Goal: Information Seeking & Learning: Understand process/instructions

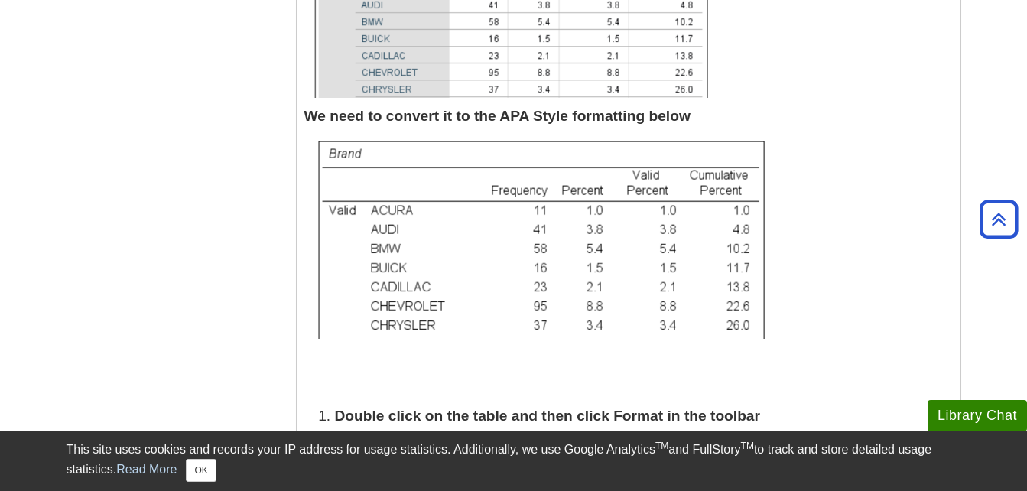
scroll to position [687, 0]
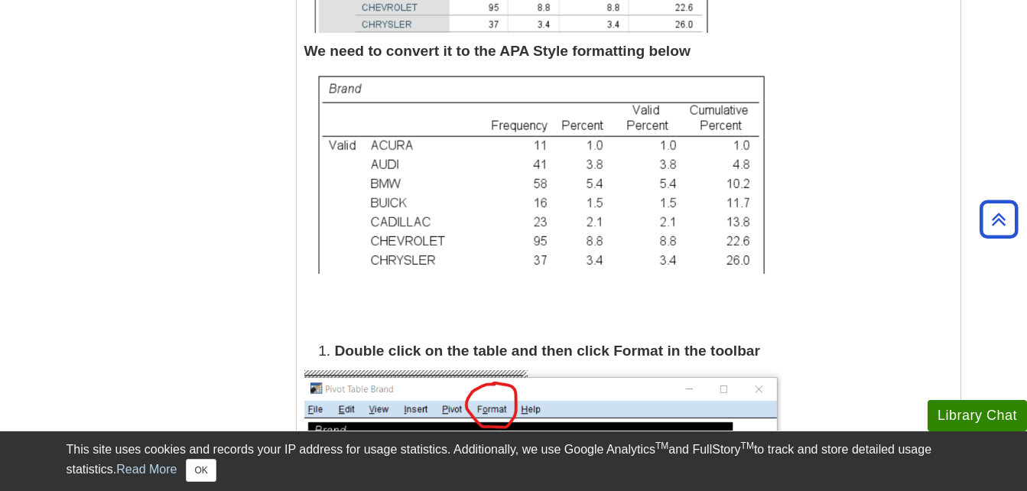
click at [539, 353] on b "Double click on the table and then click Format in the toolbar" at bounding box center [548, 351] width 426 height 16
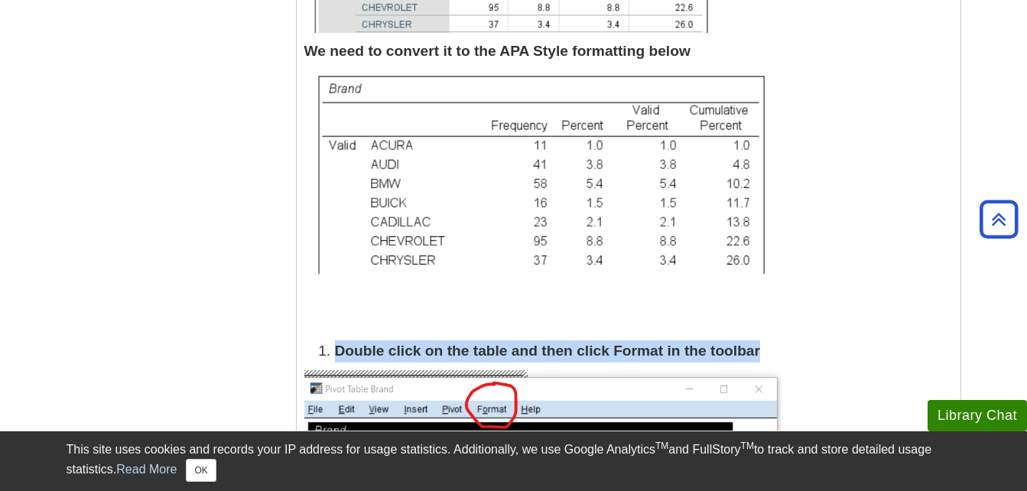
click at [539, 353] on b "Double click on the table and then click Format in the toolbar" at bounding box center [548, 351] width 426 height 16
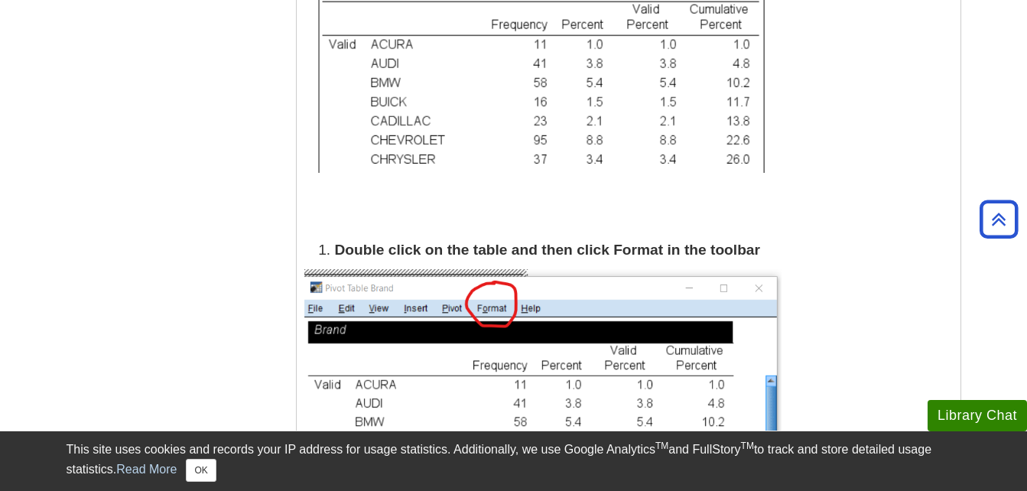
scroll to position [902, 0]
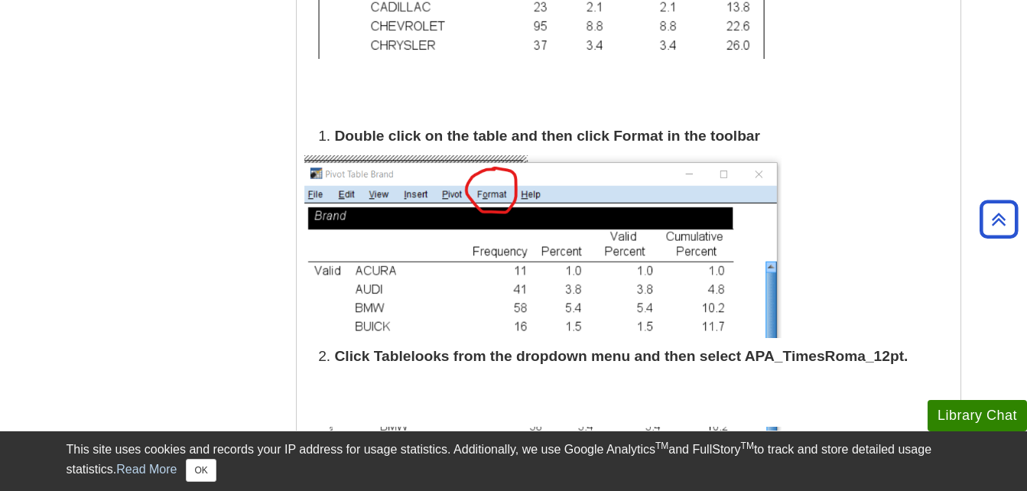
click at [460, 344] on div "The data file that used for this guide is available via the following link: Car…" at bounding box center [628, 128] width 648 height 1385
click at [879, 292] on p at bounding box center [628, 246] width 648 height 183
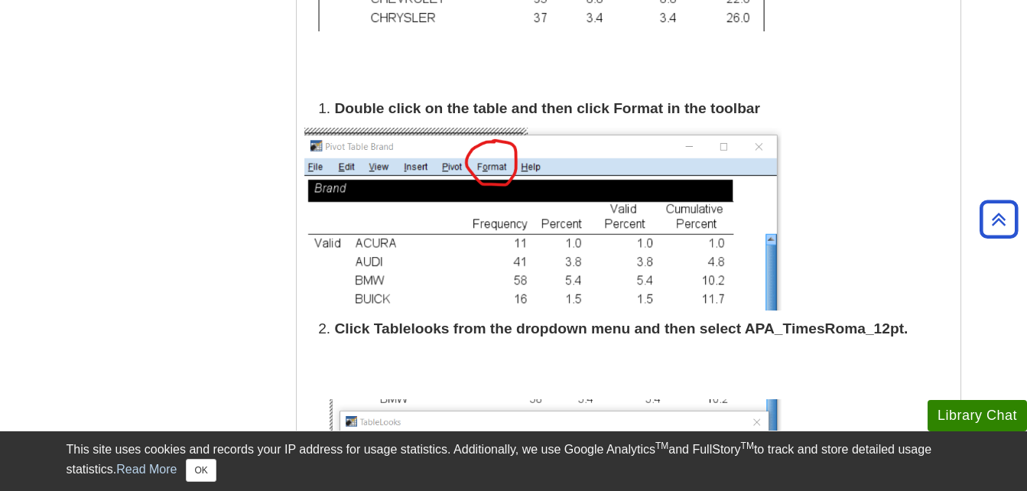
scroll to position [931, 0]
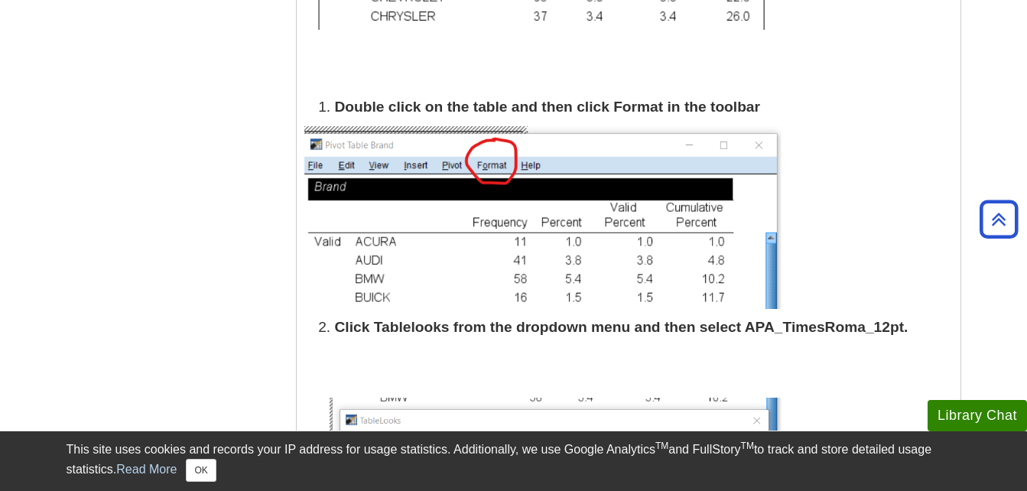
drag, startPoint x: 882, startPoint y: 287, endPoint x: 353, endPoint y: 99, distance: 560.6
click at [353, 99] on b "Double click on the table and then click Format in the toolbar" at bounding box center [548, 107] width 426 height 16
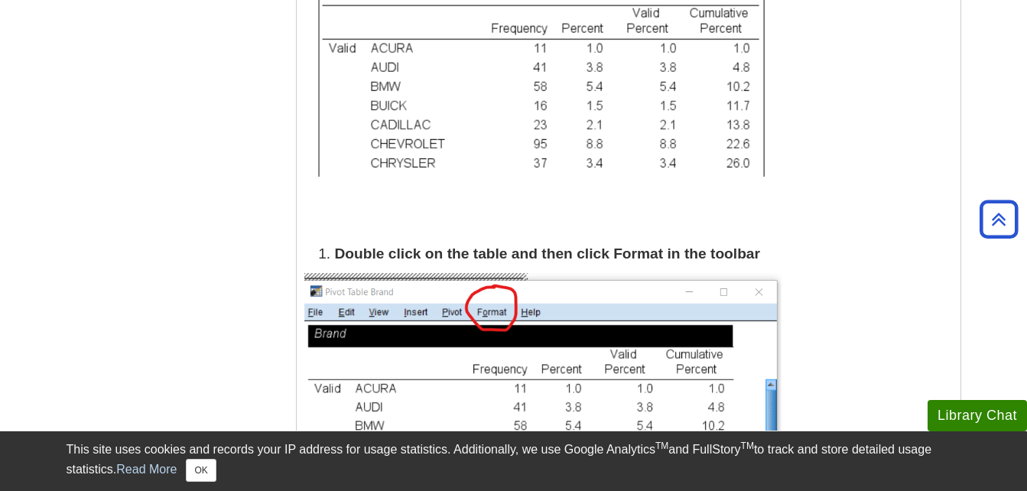
scroll to position [800, 0]
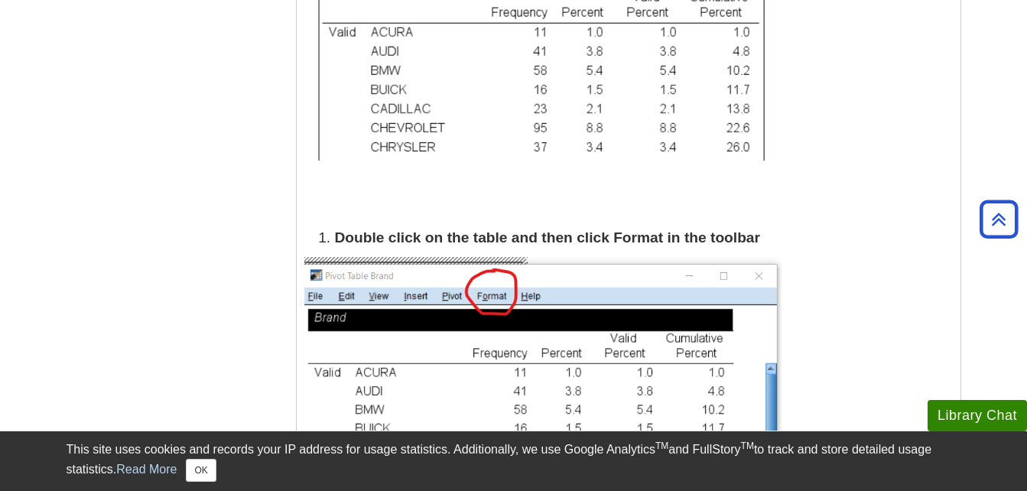
click at [519, 236] on b "Double click on the table and then click Format in the toolbar" at bounding box center [548, 237] width 426 height 16
drag, startPoint x: 519, startPoint y: 236, endPoint x: 666, endPoint y: 219, distance: 147.8
click at [666, 219] on p at bounding box center [628, 209] width 648 height 22
click at [814, 349] on p at bounding box center [628, 348] width 648 height 183
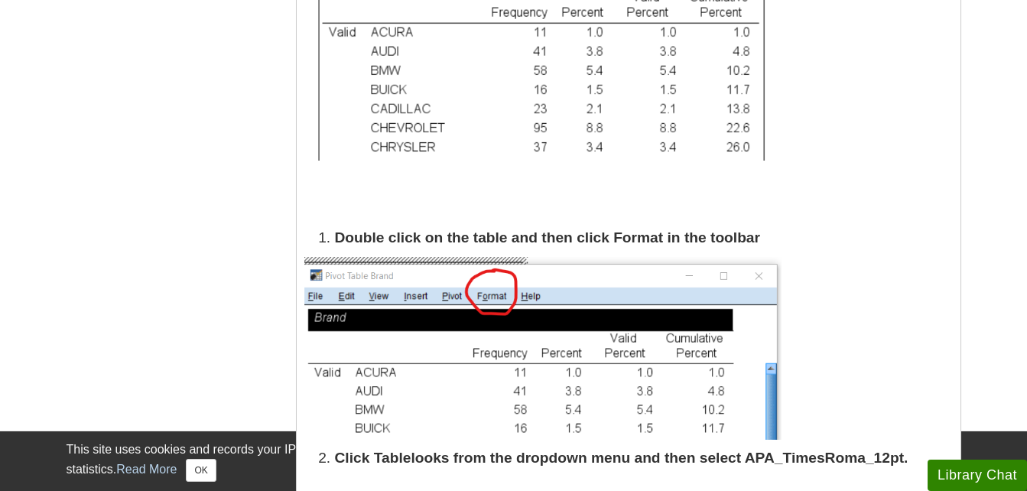
scroll to position [800, 0]
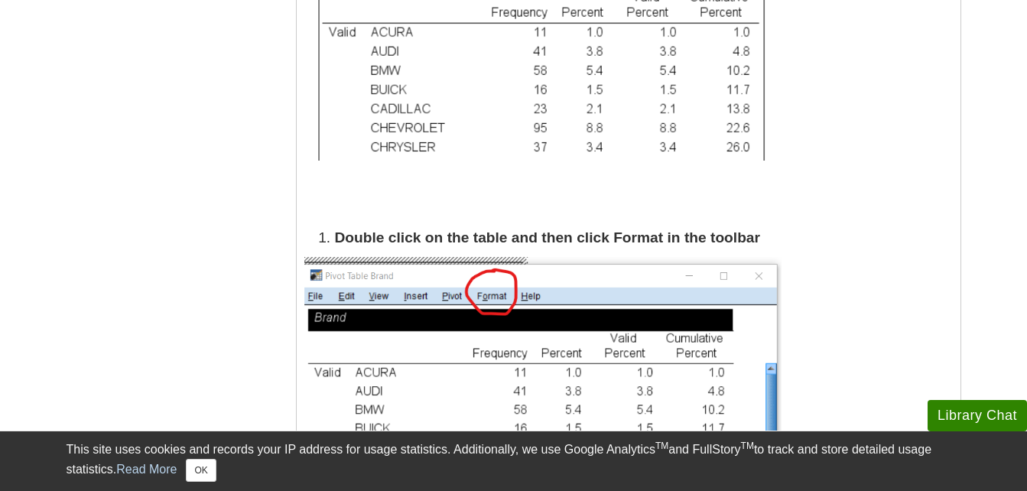
click at [350, 82] on img at bounding box center [539, 58] width 471 height 203
